Goal: Transaction & Acquisition: Purchase product/service

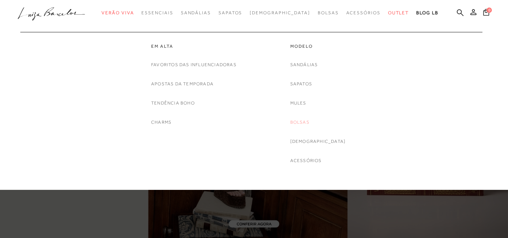
click at [305, 122] on link "Bolsas" at bounding box center [299, 122] width 19 height 8
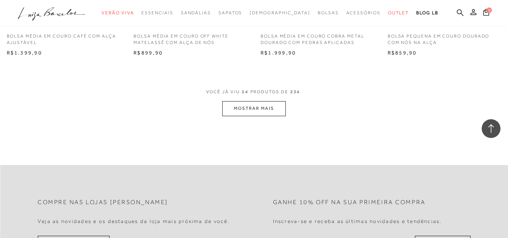
scroll to position [1427, 0]
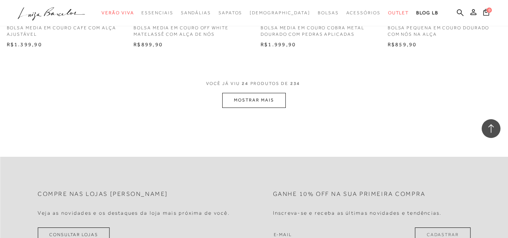
click at [266, 94] on button "MOSTRAR MAIS" at bounding box center [253, 100] width 63 height 15
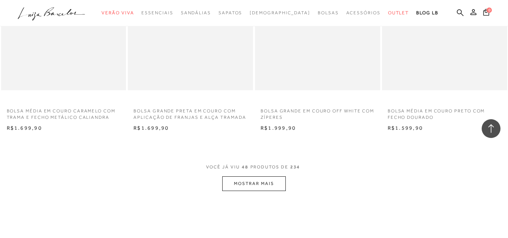
scroll to position [2893, 0]
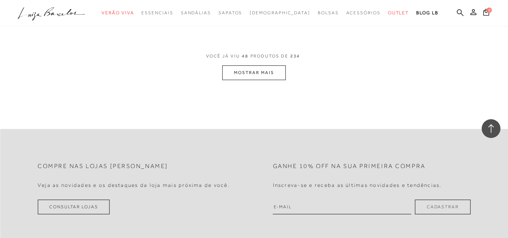
click at [255, 71] on button "MOSTRAR MAIS" at bounding box center [253, 72] width 63 height 15
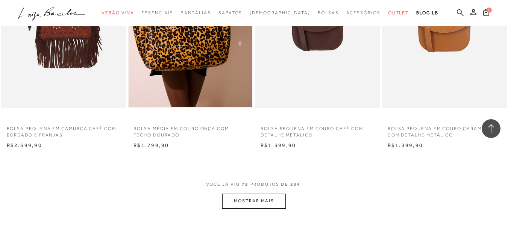
scroll to position [4207, 0]
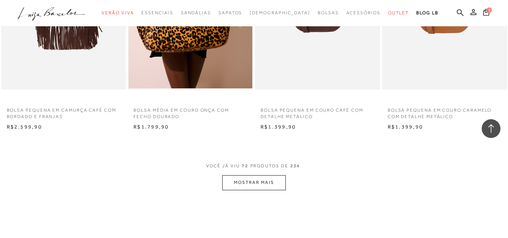
click at [253, 189] on button "MOSTRAR MAIS" at bounding box center [253, 182] width 63 height 15
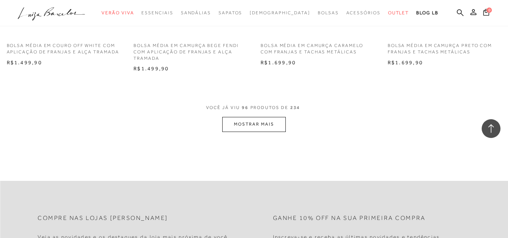
scroll to position [5785, 0]
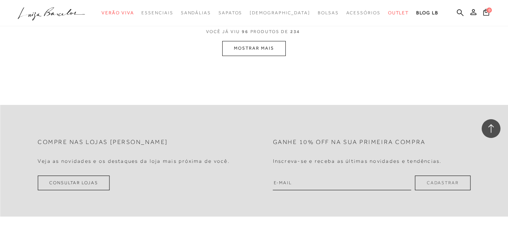
click at [257, 56] on button "MOSTRAR MAIS" at bounding box center [253, 48] width 63 height 15
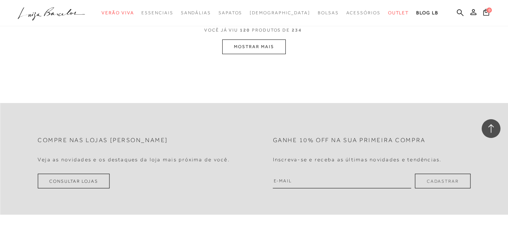
scroll to position [7213, 0]
click at [244, 53] on button "MOSTRAR MAIS" at bounding box center [253, 45] width 63 height 15
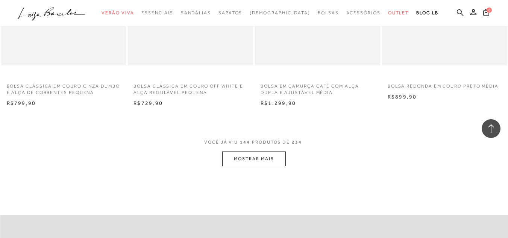
scroll to position [8527, 0]
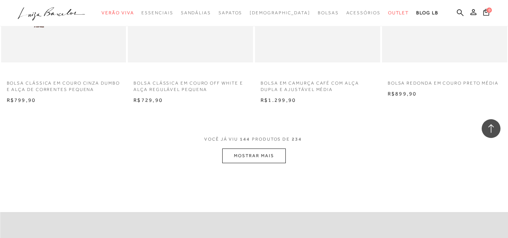
click at [231, 163] on button "MOSTRAR MAIS" at bounding box center [253, 155] width 63 height 15
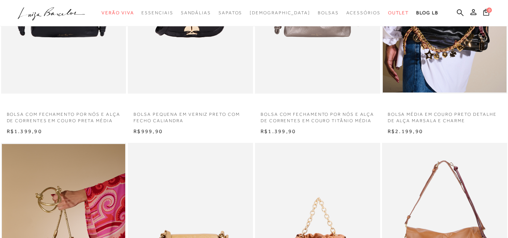
scroll to position [0, 0]
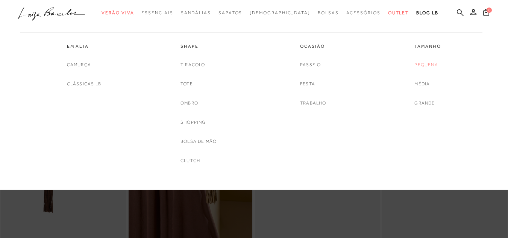
click at [428, 62] on link "Pequena" at bounding box center [425, 65] width 23 height 8
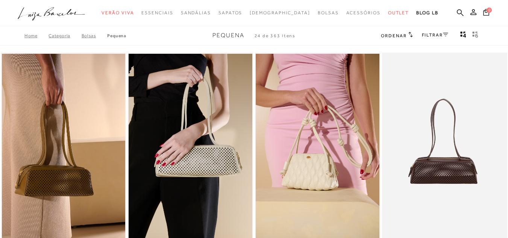
click at [428, 35] on link "FILTRAR" at bounding box center [434, 34] width 26 height 5
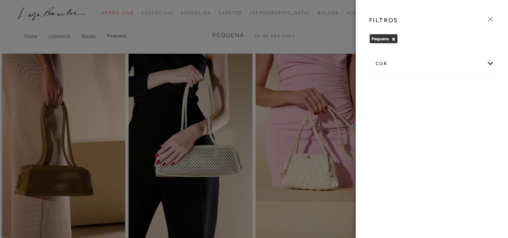
click at [489, 65] on div "cor" at bounding box center [431, 64] width 124 height 20
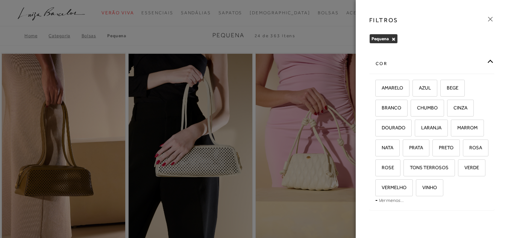
scroll to position [29, 0]
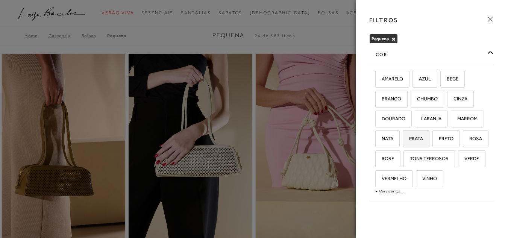
click at [423, 136] on span "PRATA" at bounding box center [413, 139] width 20 height 6
click at [409, 136] on input "PRATA" at bounding box center [405, 140] width 8 height 8
checkbox input "true"
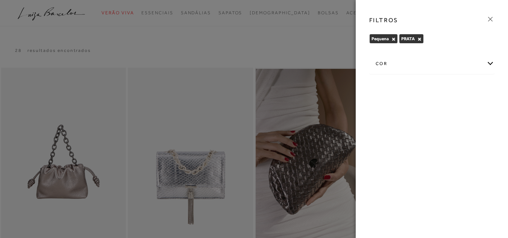
click at [490, 21] on icon at bounding box center [490, 19] width 8 height 8
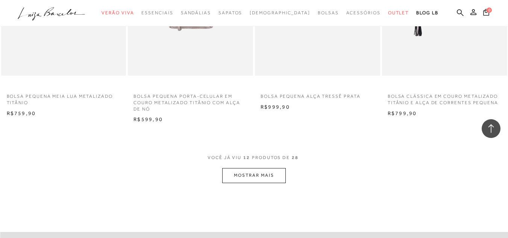
scroll to position [676, 0]
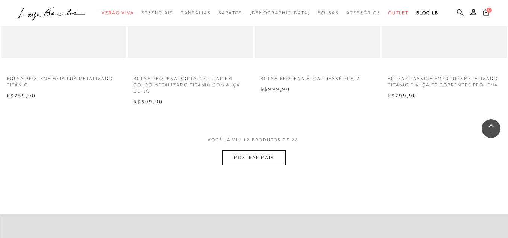
click at [226, 160] on button "MOSTRAR MAIS" at bounding box center [253, 157] width 63 height 15
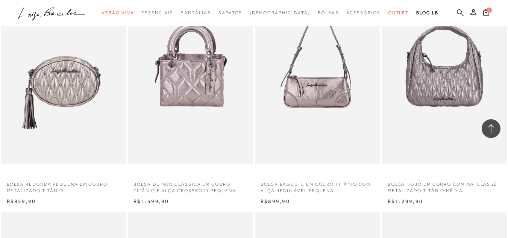
scroll to position [826, 0]
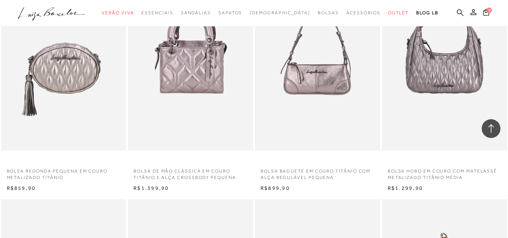
click at [276, 91] on img at bounding box center [317, 56] width 124 height 185
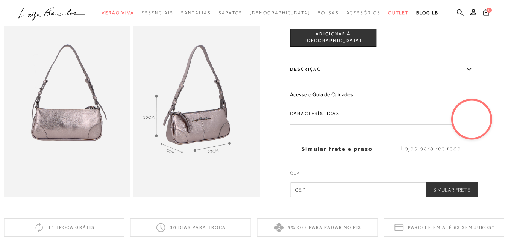
scroll to position [225, 0]
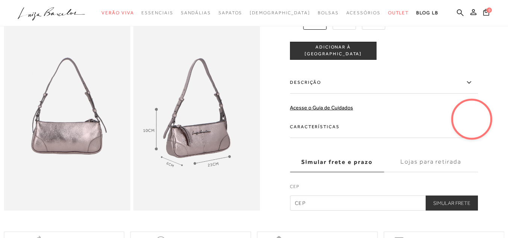
click at [345, 57] on span "ADICIONAR À [GEOGRAPHIC_DATA]" at bounding box center [333, 50] width 86 height 13
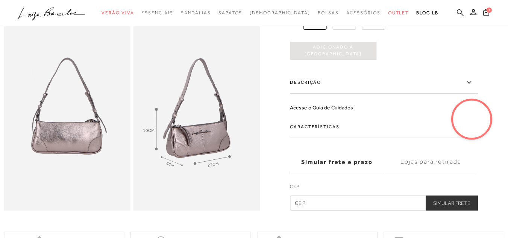
scroll to position [0, 0]
click at [479, 14] on button "1" at bounding box center [485, 13] width 12 height 12
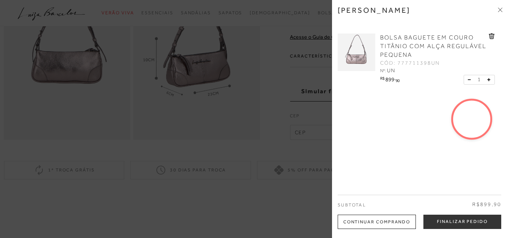
scroll to position [301, 0]
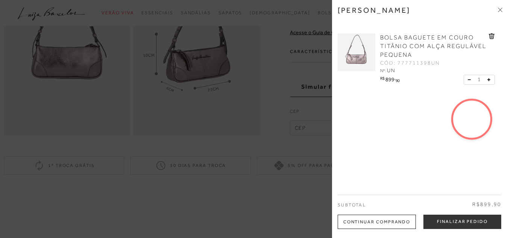
drag, startPoint x: 501, startPoint y: 93, endPoint x: 495, endPoint y: 116, distance: 24.3
click at [495, 116] on div "[PERSON_NAME] BOLSA BAGUETE EM COURO TITÂNIO COM ALÇA REGULÁVEL PEQUENA CÓD: 77…" at bounding box center [420, 119] width 176 height 238
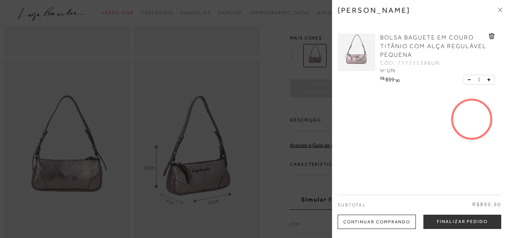
click at [456, 223] on button "Finalizar Pedido" at bounding box center [462, 221] width 78 height 14
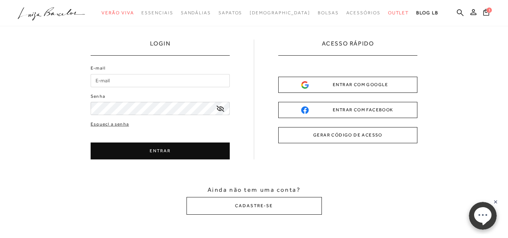
scroll to position [38, 0]
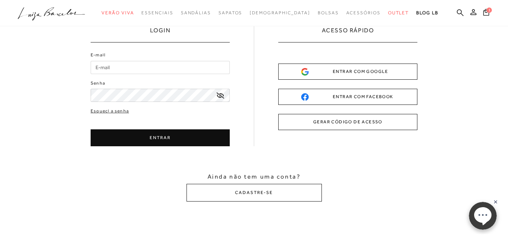
click at [239, 193] on button "CADASTRE-SE" at bounding box center [253, 193] width 135 height 18
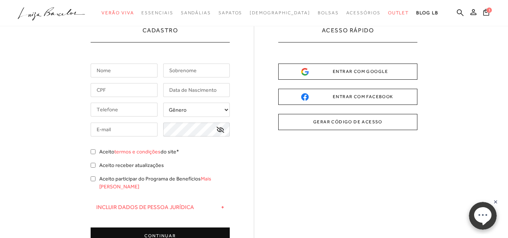
click at [104, 73] on input "text" at bounding box center [124, 70] width 67 height 14
type input "[PERSON_NAME]"
click at [174, 68] on input "text" at bounding box center [196, 70] width 67 height 14
type input "[PERSON_NAME]"
click at [142, 90] on input "text" at bounding box center [124, 90] width 67 height 14
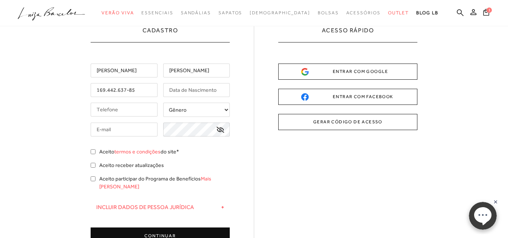
type input "169.442.637-85"
click at [198, 95] on input "text" at bounding box center [196, 90] width 67 height 14
type input "[DATE]"
click at [131, 106] on input "tel" at bounding box center [124, 110] width 67 height 14
type input "[PHONE_NUMBER]"
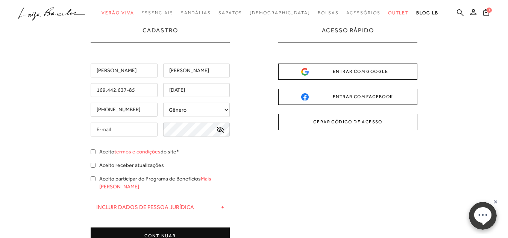
click at [178, 111] on select "Gênero Feminino Masculino" at bounding box center [196, 110] width 67 height 14
select select
click at [163, 103] on select "Gênero Feminino Masculino" at bounding box center [196, 110] width 67 height 14
click at [134, 128] on input "text" at bounding box center [124, 129] width 67 height 14
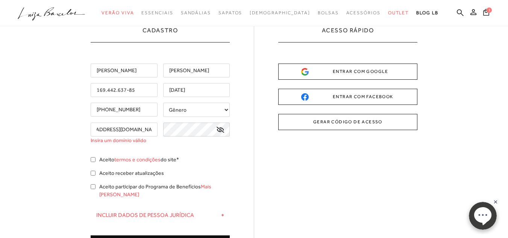
scroll to position [0, 24]
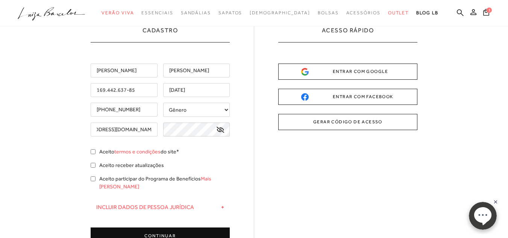
type input "[EMAIL_ADDRESS][DOMAIN_NAME]"
click at [94, 150] on input "Aceito termos e condições do site*" at bounding box center [93, 151] width 5 height 5
checkbox input "true"
drag, startPoint x: 94, startPoint y: 165, endPoint x: 97, endPoint y: 177, distance: 11.9
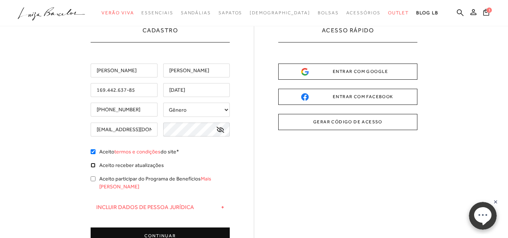
click at [94, 166] on input "Aceito receber atualizações" at bounding box center [93, 165] width 5 height 5
checkbox input "true"
click at [96, 178] on div "Aceito participar do Programa de Benefícios Mais [PERSON_NAME]" at bounding box center [160, 184] width 139 height 18
click at [222, 133] on icon at bounding box center [220, 130] width 8 height 6
click at [223, 132] on icon at bounding box center [220, 130] width 8 height 7
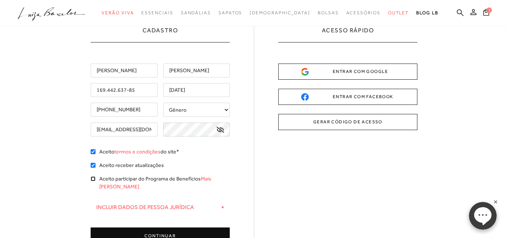
click at [93, 177] on input "Aceito participar do Programa de Benefícios Mais [PERSON_NAME]" at bounding box center [93, 178] width 5 height 5
checkbox input "true"
click at [97, 180] on div "Aceito participar do Programa de Benefícios Mais [PERSON_NAME]" at bounding box center [160, 184] width 139 height 18
click at [93, 164] on input "Aceito receber atualizações" at bounding box center [93, 165] width 5 height 5
checkbox input "false"
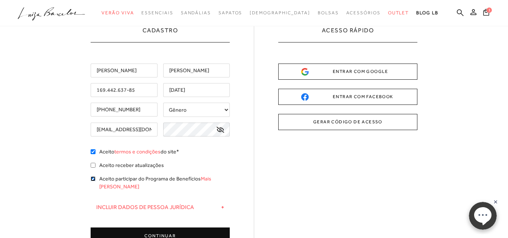
click at [91, 180] on input "Aceito participar do Programa de Benefícios Mais [PERSON_NAME]" at bounding box center [93, 178] width 5 height 5
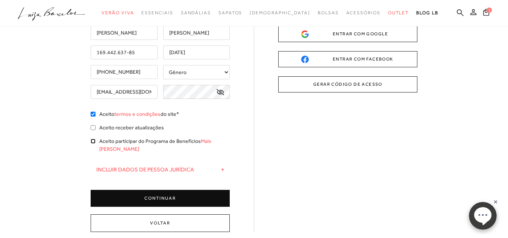
click at [93, 139] on input "Aceito participar do Programa de Benefícios Mais [PERSON_NAME]" at bounding box center [93, 141] width 5 height 5
checkbox input "true"
click at [176, 193] on button "CONTINUAR" at bounding box center [160, 198] width 139 height 17
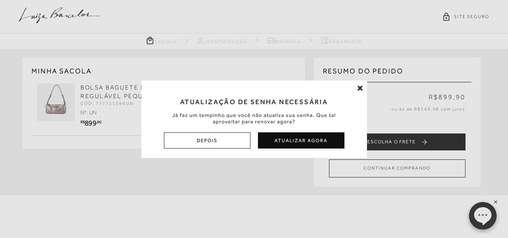
click at [362, 85] on icon at bounding box center [360, 88] width 6 height 8
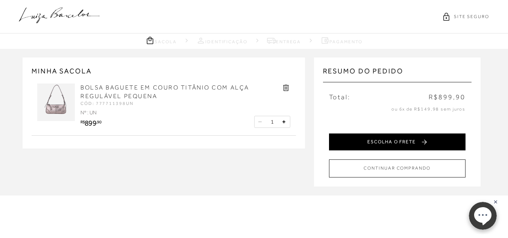
click at [406, 141] on button "ESCOLHA O FRETE" at bounding box center [397, 141] width 136 height 17
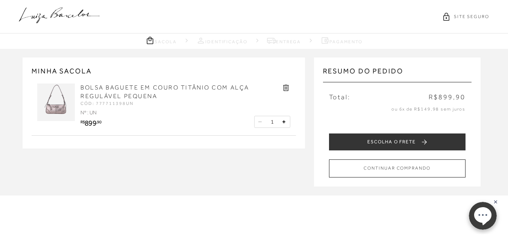
click at [409, 103] on div "ou 6x de R$149,98 sem juros" at bounding box center [397, 111] width 148 height 18
click at [370, 100] on div "Resumo do pedido Total: R$899,90 ou 6x de R$149,98 sem juros ESCOLHA O FRETE CO…" at bounding box center [397, 121] width 148 height 111
click at [394, 88] on div "Resumo do pedido Total: R$899,90 ou 6x de R$149,98 sem juros ESCOLHA O FRETE CO…" at bounding box center [397, 121] width 148 height 111
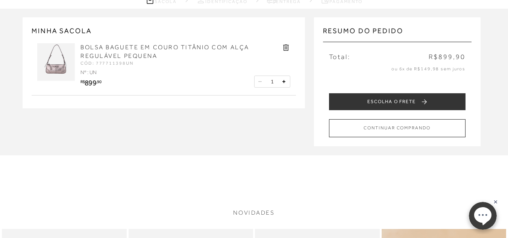
scroll to position [38, 0]
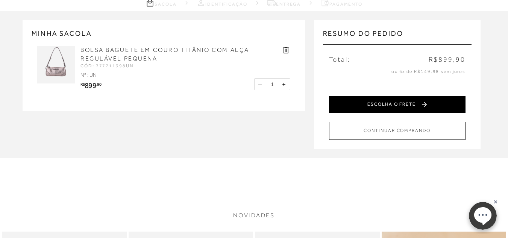
click at [404, 105] on button "ESCOLHA O FRETE" at bounding box center [397, 104] width 136 height 17
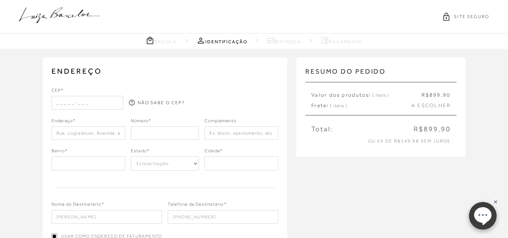
click at [79, 101] on input "text" at bounding box center [87, 103] width 72 height 14
type input "29630-000"
select select "ES"
type input "Brejetuba"
type input "29630-000"
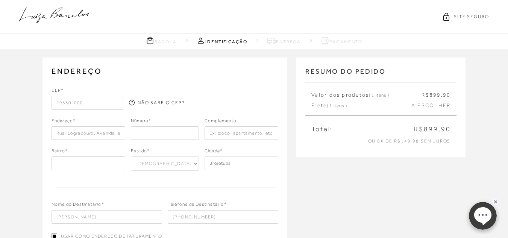
click at [89, 130] on input "text" at bounding box center [88, 133] width 74 height 14
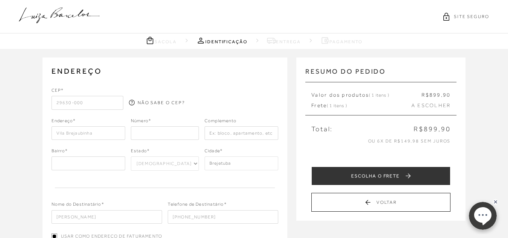
type input "Vila Brejaubinha"
click at [146, 128] on input "number" at bounding box center [165, 133] width 68 height 14
type input "0"
type input "1"
type input "0"
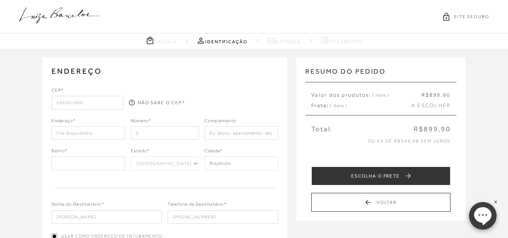
click at [212, 137] on input "text" at bounding box center [241, 133] width 74 height 14
type input "Armazém Tininho Café"
click at [105, 163] on input "text" at bounding box center [88, 163] width 74 height 14
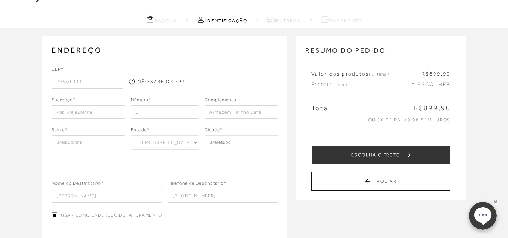
scroll to position [75, 0]
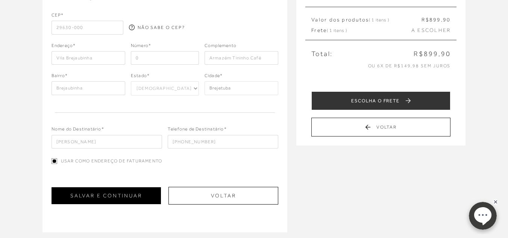
type input "Brejaubinha"
click at [136, 202] on button "SALVAR E CONTINUAR" at bounding box center [105, 195] width 109 height 17
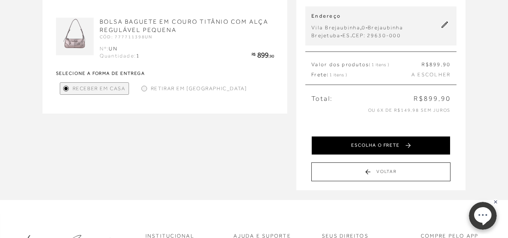
click at [429, 147] on button "ESCOLHA O FRETE" at bounding box center [380, 145] width 139 height 19
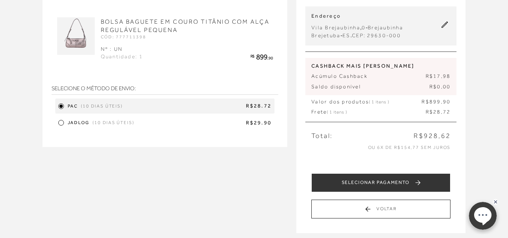
scroll to position [113, 0]
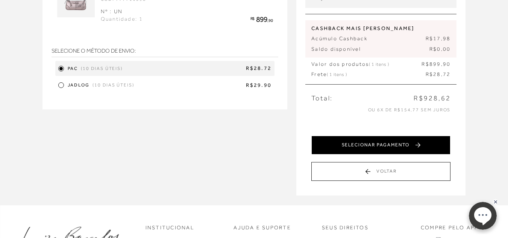
click at [411, 144] on button "SELECIONAR PAGAMENTO" at bounding box center [380, 145] width 139 height 19
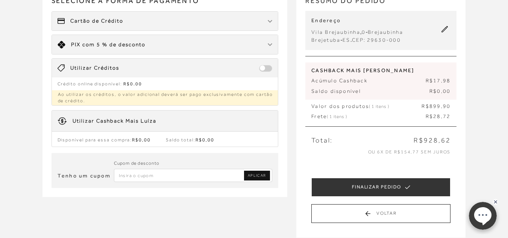
scroll to position [75, 0]
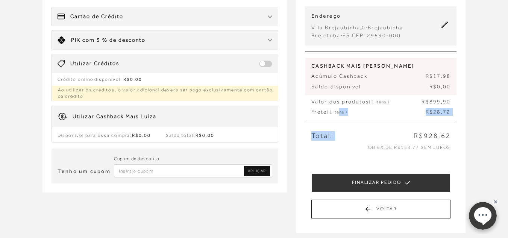
drag, startPoint x: 339, startPoint y: 116, endPoint x: 383, endPoint y: 125, distance: 44.9
click at [383, 125] on div "RESUMO DO PEDIDO Endereço [GEOGRAPHIC_DATA] , 0 - [GEOGRAPHIC_DATA] [GEOGRAPHIC…" at bounding box center [380, 107] width 151 height 233
click at [379, 130] on div "RESUMO DO PEDIDO Endereço [GEOGRAPHIC_DATA] , 0 - [GEOGRAPHIC_DATA] [GEOGRAPHIC…" at bounding box center [380, 107] width 151 height 233
click at [170, 173] on input "Inserir Código da Promoção" at bounding box center [193, 170] width 159 height 13
type input "PRIMEIRALB"
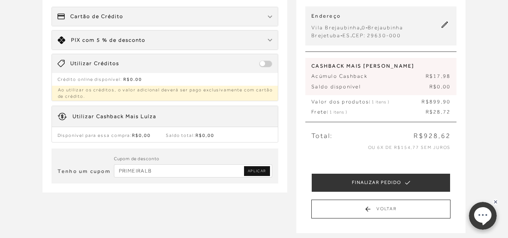
click at [252, 171] on span "APLICAR" at bounding box center [257, 170] width 18 height 5
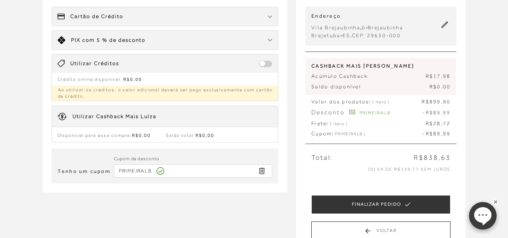
click at [259, 38] on div "Limite: R$ 5.000,00 PIX com 5 % de desconto" at bounding box center [165, 39] width 226 height 19
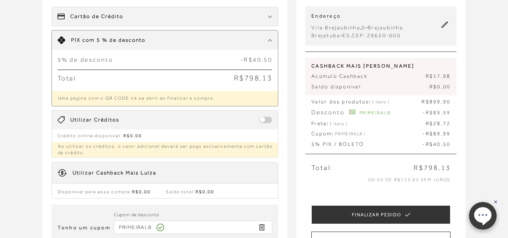
scroll to position [113, 0]
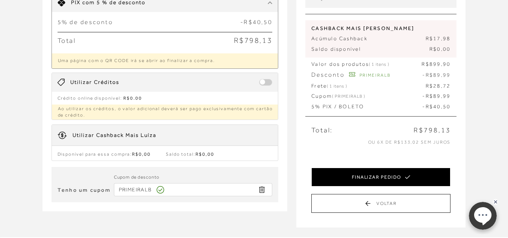
click at [424, 179] on button "FINALIZAR PEDIDO" at bounding box center [380, 177] width 139 height 19
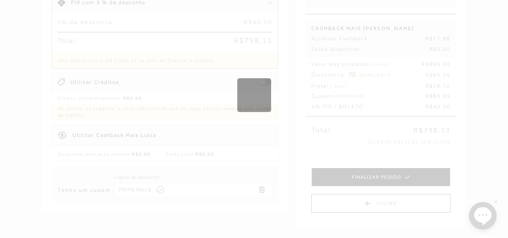
scroll to position [0, 0]
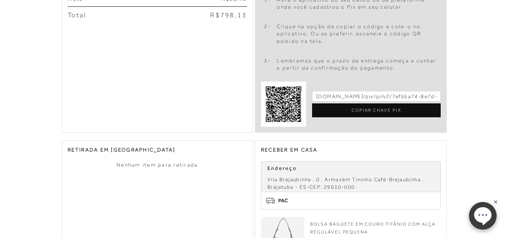
scroll to position [188, 0]
